Goal: Information Seeking & Learning: Learn about a topic

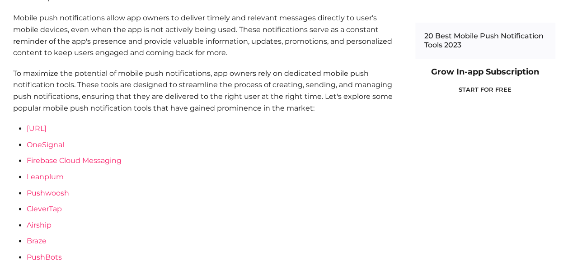
scroll to position [486, 0]
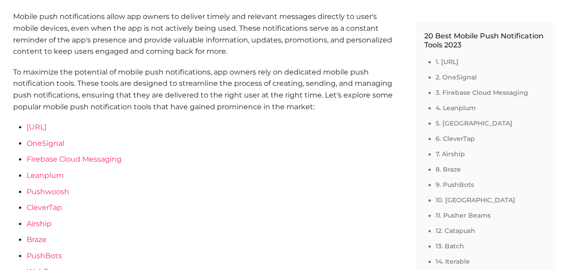
click at [43, 139] on link "OneSignal" at bounding box center [46, 143] width 38 height 9
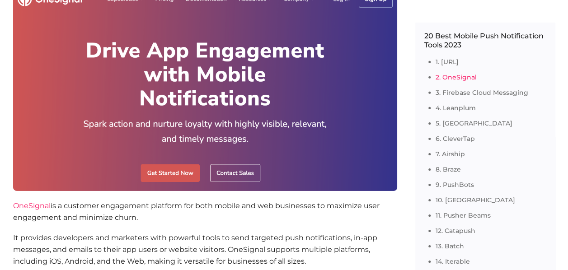
scroll to position [1377, 0]
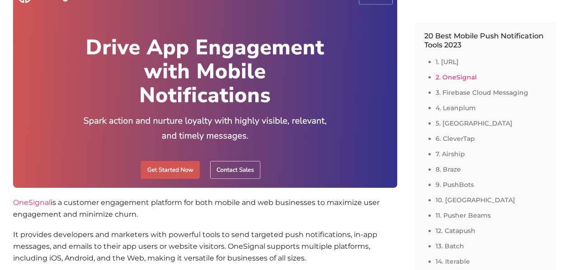
click at [174, 169] on img at bounding box center [205, 86] width 384 height 204
click at [181, 175] on img at bounding box center [205, 86] width 384 height 204
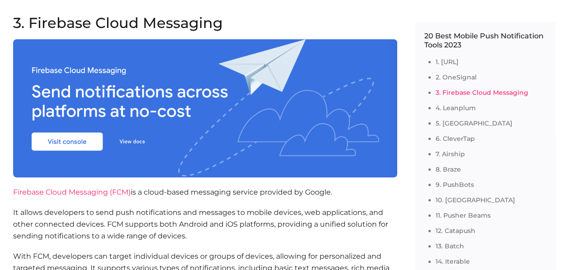
scroll to position [1701, 0]
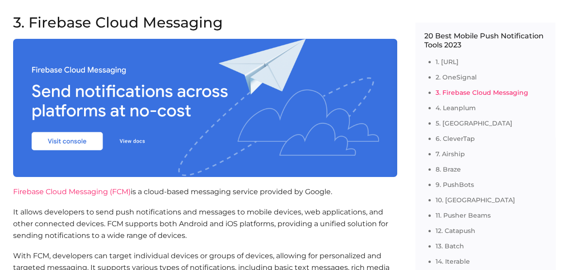
click at [463, 77] on link "2. OneSignal" at bounding box center [456, 77] width 41 height 8
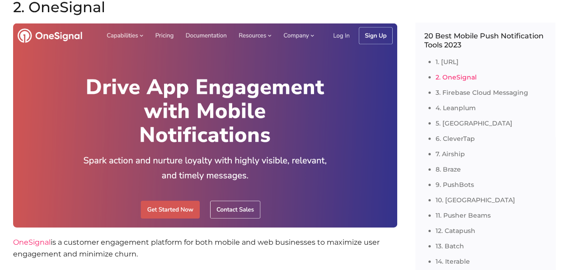
scroll to position [1337, 0]
click at [57, 4] on h2 "2. OneSignal" at bounding box center [205, 7] width 384 height 14
copy h2 "OneSignal"
